Goal: Task Accomplishment & Management: Manage account settings

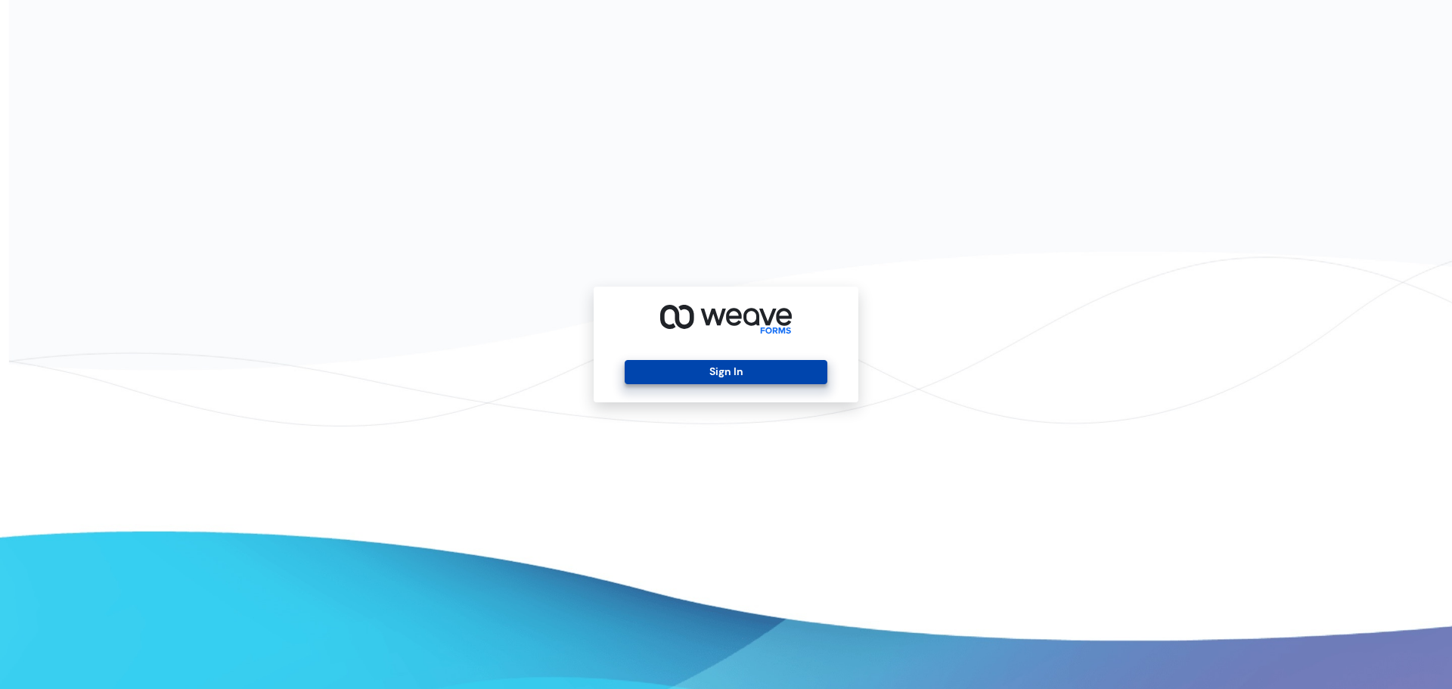
click at [712, 372] on button "Sign In" at bounding box center [726, 372] width 202 height 24
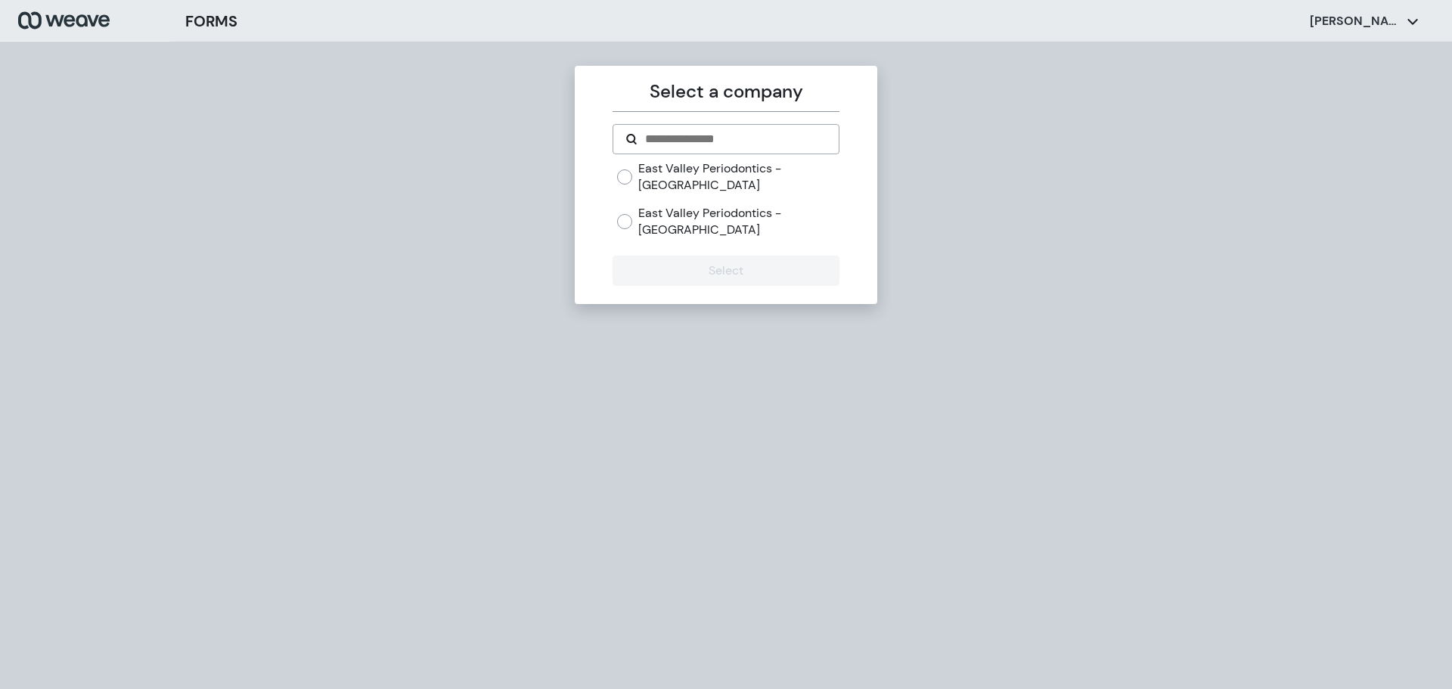
click at [680, 212] on label "East Valley Periodontics - [GEOGRAPHIC_DATA]" at bounding box center [738, 221] width 200 height 33
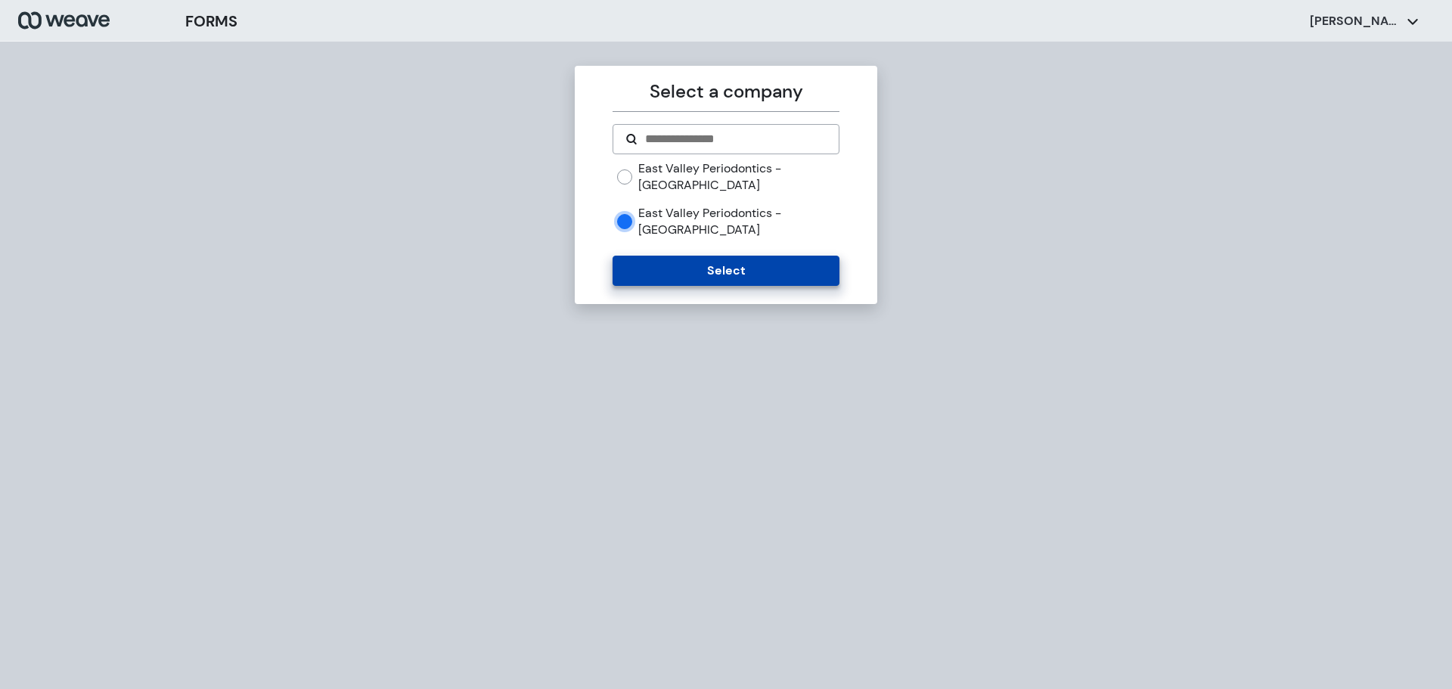
click at [683, 256] on button "Select" at bounding box center [726, 271] width 226 height 30
